Goal: Transaction & Acquisition: Purchase product/service

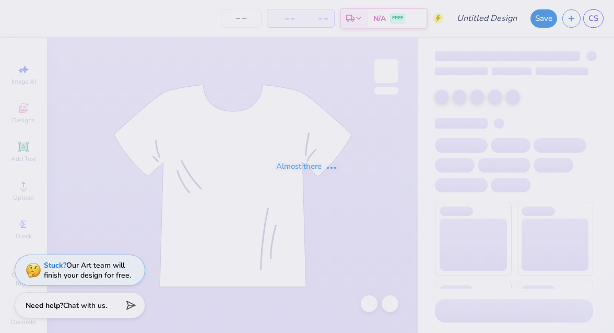
type input "rush 2"
type input "12"
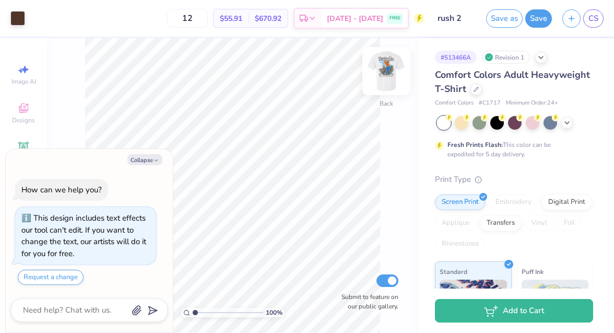
click at [381, 72] on img at bounding box center [386, 71] width 42 height 42
click at [153, 159] on icon "button" at bounding box center [156, 160] width 6 height 6
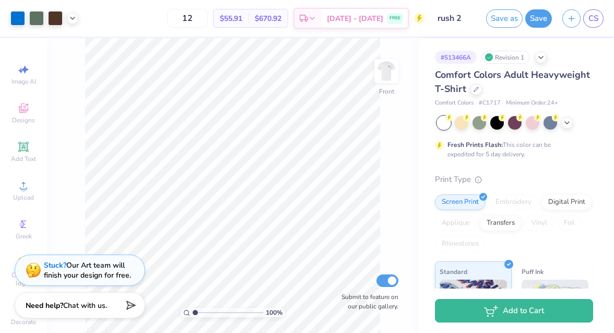
type textarea "x"
click at [382, 79] on img at bounding box center [386, 71] width 42 height 42
click at [393, 18] on span "FREE" at bounding box center [394, 18] width 11 height 7
click at [316, 19] on icon at bounding box center [312, 18] width 8 height 8
click at [353, 17] on span "Sep 14 - 17" at bounding box center [355, 20] width 56 height 11
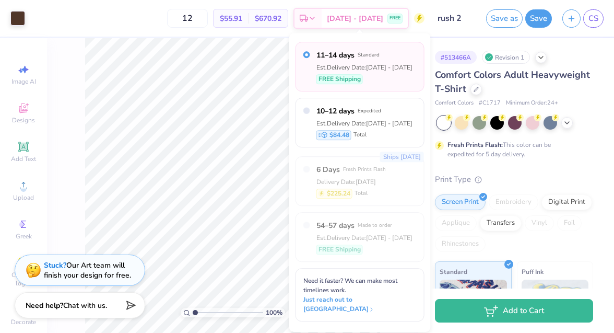
click at [538, 51] on div "# 513466A Revision 1" at bounding box center [514, 57] width 158 height 13
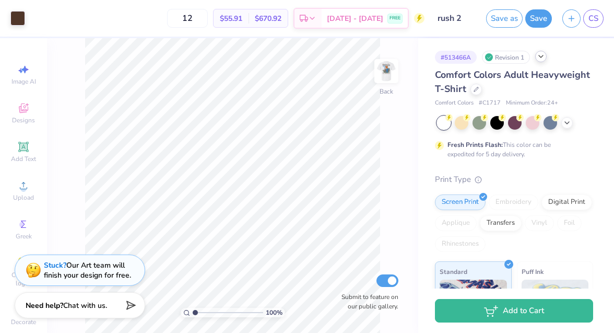
click at [540, 54] on icon at bounding box center [541, 56] width 8 height 8
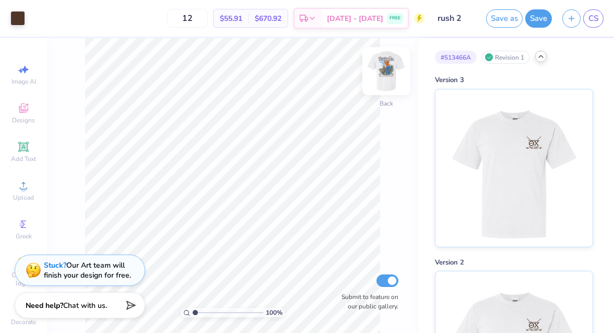
click at [397, 76] on img at bounding box center [386, 71] width 42 height 42
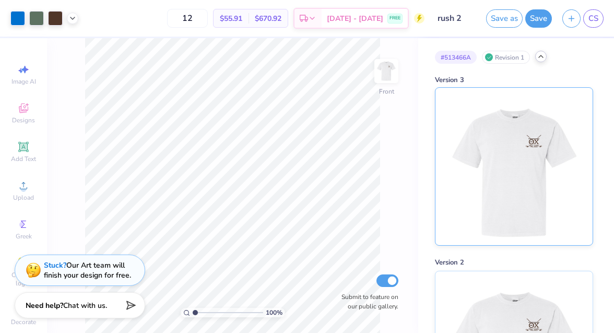
click at [524, 190] on img at bounding box center [513, 166] width 129 height 157
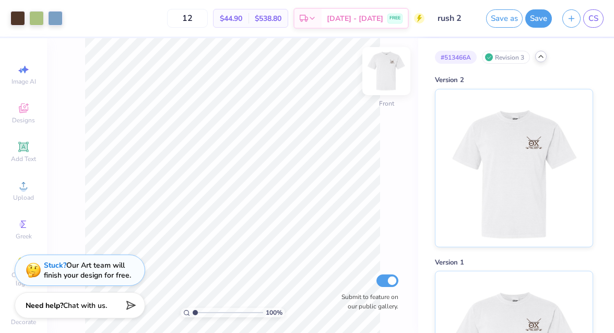
click at [387, 69] on img at bounding box center [386, 71] width 42 height 42
click at [538, 18] on button "Save" at bounding box center [538, 17] width 27 height 18
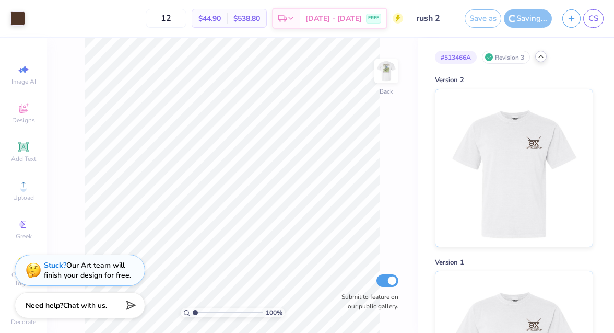
click at [539, 54] on icon at bounding box center [541, 56] width 8 height 8
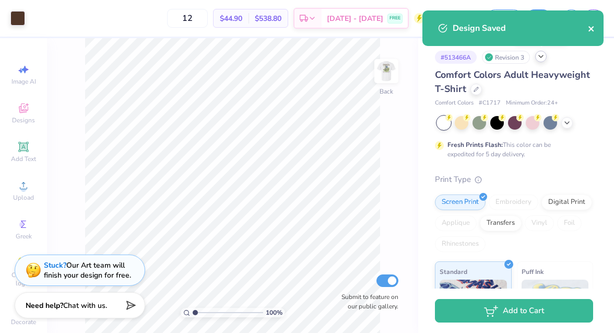
click at [592, 26] on icon "close" at bounding box center [591, 29] width 7 height 8
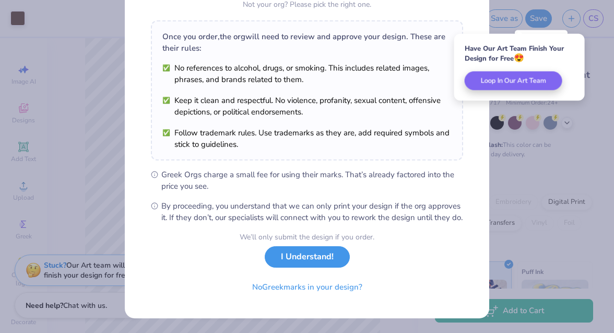
click at [317, 256] on button "I Understand!" at bounding box center [307, 256] width 85 height 21
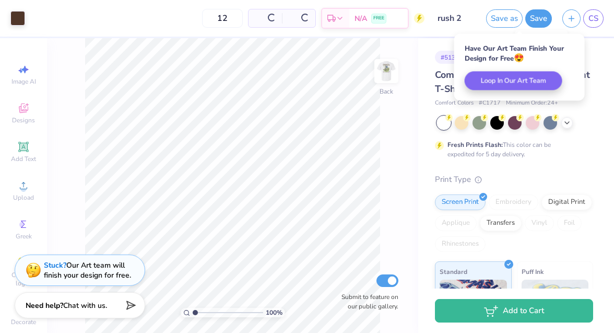
scroll to position [2, 0]
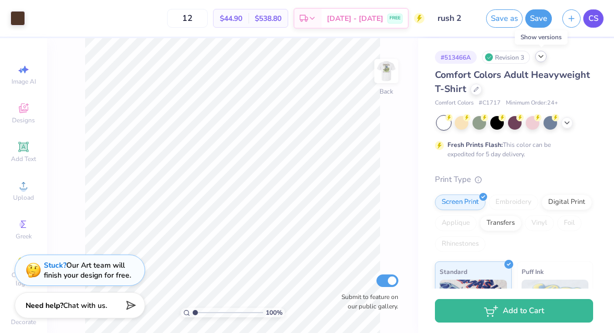
click at [589, 25] on link "CS" at bounding box center [593, 18] width 20 height 18
click at [389, 18] on span "FREE" at bounding box center [394, 19] width 11 height 7
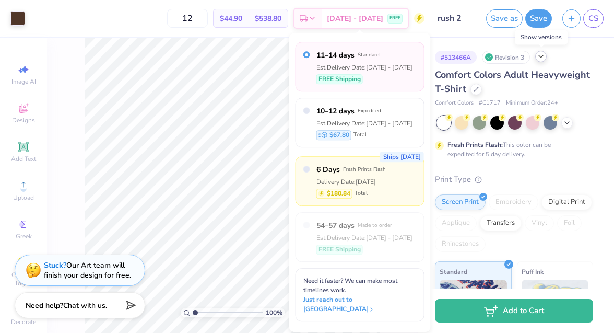
click at [401, 194] on div "Ships in 2 Days 6 Days Fresh Prints Flash Delivery Date: Sep 10 $180.84 Total" at bounding box center [360, 181] width 129 height 50
radio input "false"
radio input "true"
type input "24"
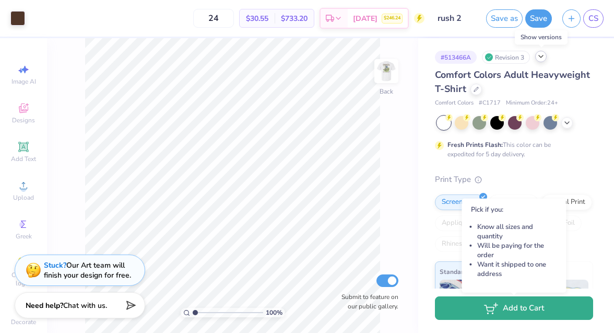
click at [469, 314] on button "Add to Cart" at bounding box center [514, 307] width 158 height 23
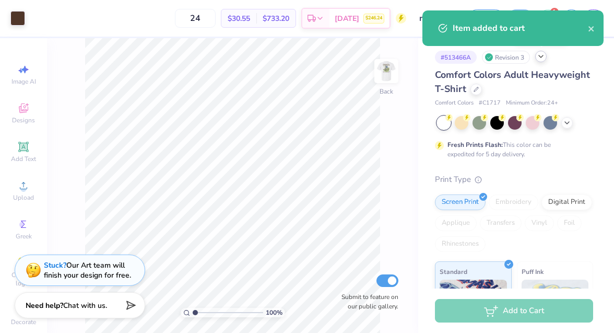
click at [587, 26] on div "Item added to cart" at bounding box center [520, 28] width 135 height 13
click at [589, 26] on icon "close" at bounding box center [591, 29] width 7 height 8
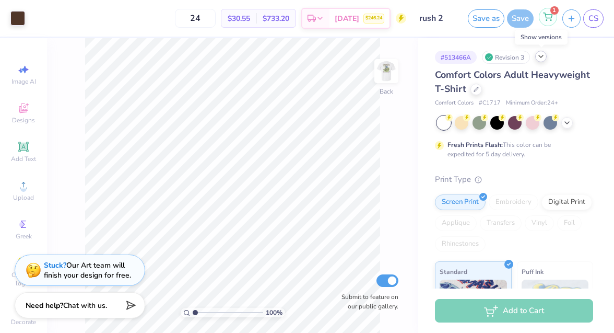
click at [547, 24] on div "1" at bounding box center [548, 17] width 18 height 18
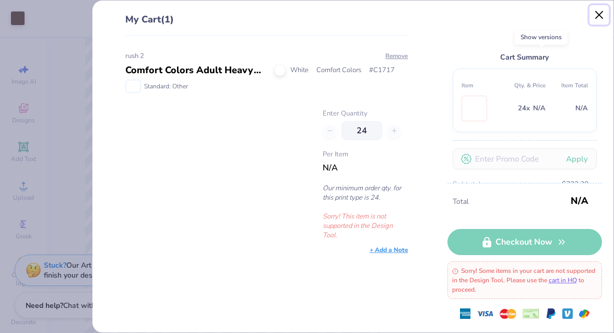
click at [604, 11] on button "Close" at bounding box center [599, 15] width 20 height 20
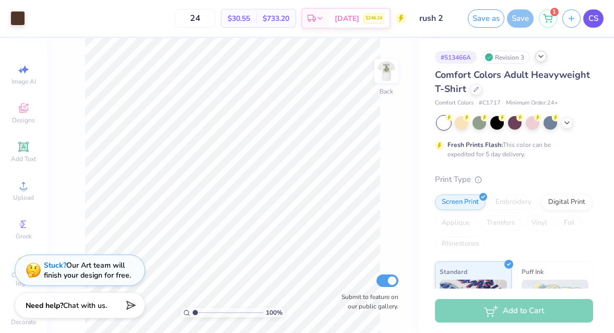
click at [593, 21] on span "CS" at bounding box center [593, 19] width 10 height 12
click at [392, 76] on img at bounding box center [386, 71] width 42 height 42
click at [383, 65] on img at bounding box center [386, 71] width 42 height 42
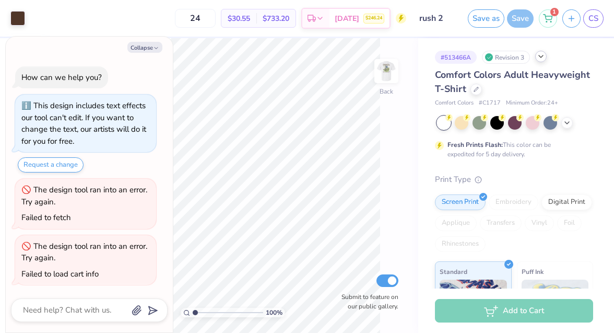
type textarea "x"
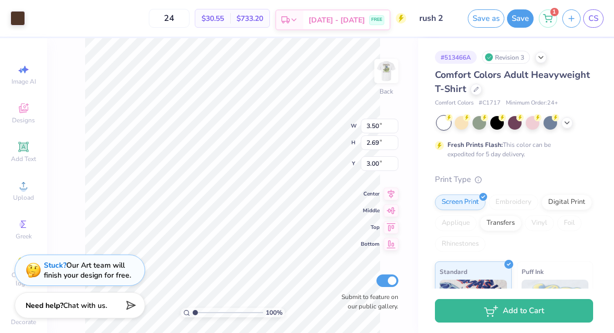
type input "1.66"
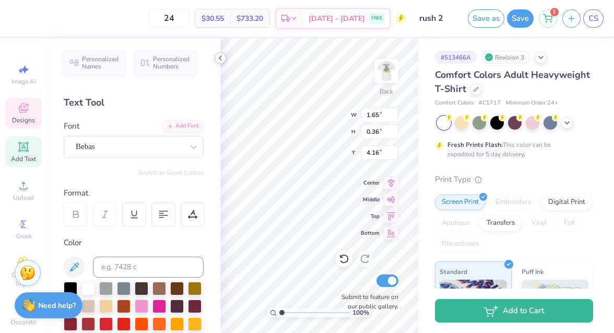
click at [222, 57] on icon at bounding box center [220, 58] width 8 height 8
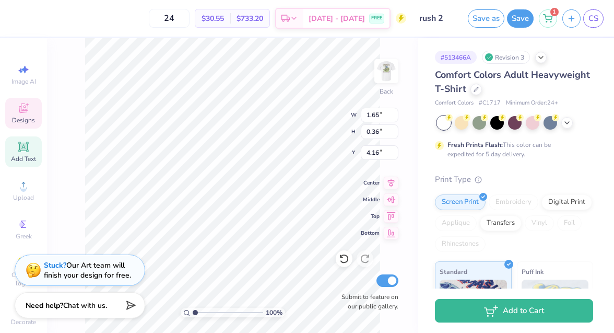
type input "3.98"
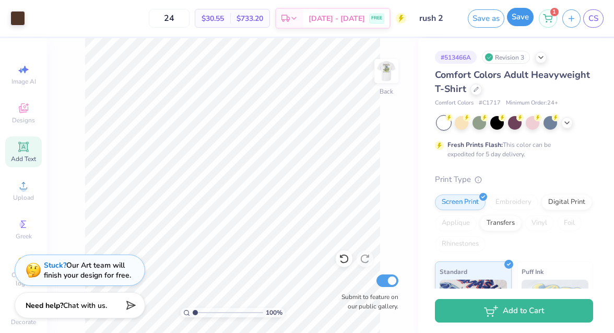
click at [515, 21] on button "Save" at bounding box center [520, 17] width 27 height 18
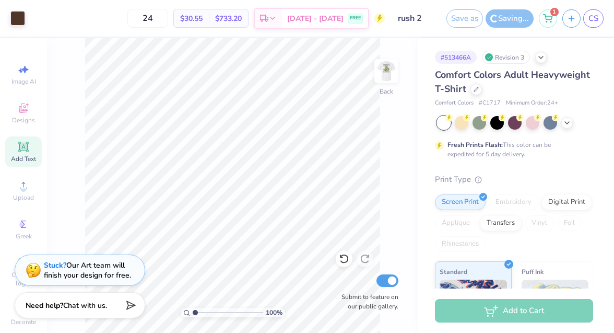
click at [510, 17] on div "Saving..." at bounding box center [510, 18] width 48 height 18
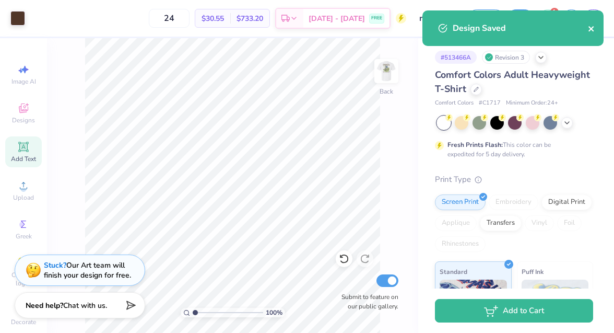
click at [593, 28] on icon "close" at bounding box center [591, 29] width 7 height 8
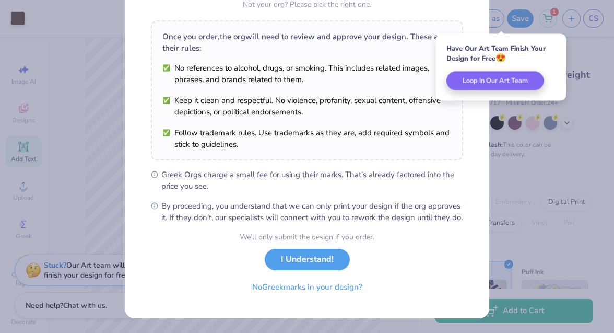
scroll to position [155, 0]
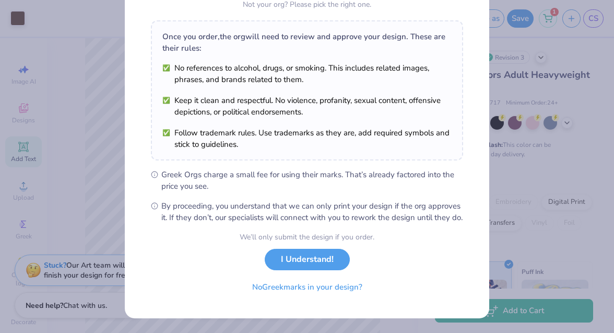
click at [320, 269] on div "We’ll only submit the design if you order. I Understand! No Greek marks in your…" at bounding box center [307, 264] width 135 height 66
click at [320, 264] on button "I Understand!" at bounding box center [307, 256] width 85 height 21
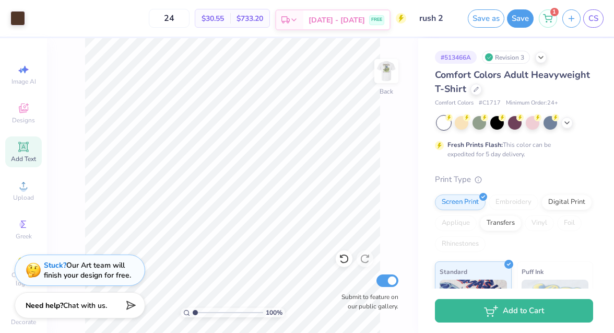
click at [298, 17] on icon at bounding box center [294, 20] width 8 height 8
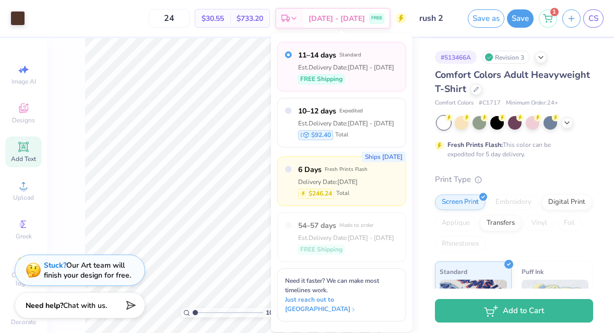
click at [360, 169] on span "Fresh Prints Flash" at bounding box center [346, 169] width 43 height 7
radio input "false"
radio input "true"
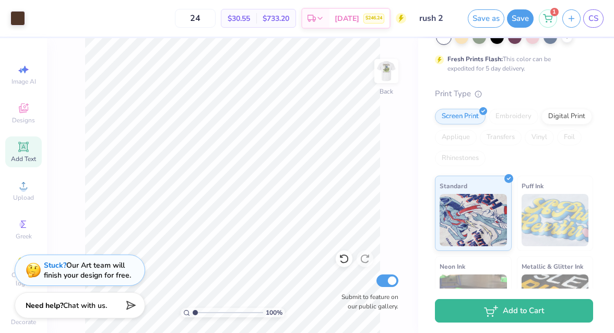
scroll to position [208, 0]
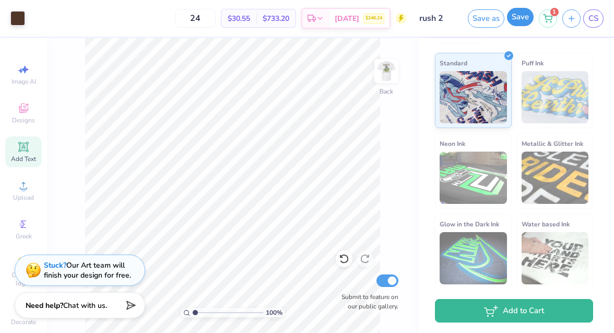
click at [519, 23] on button "Save" at bounding box center [520, 17] width 27 height 18
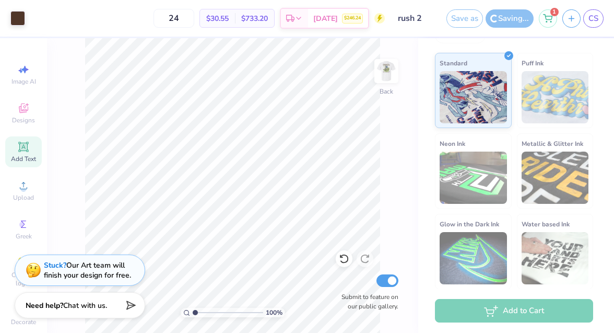
click at [585, 65] on div "Puff Ink" at bounding box center [555, 90] width 77 height 75
